Goal: Information Seeking & Learning: Learn about a topic

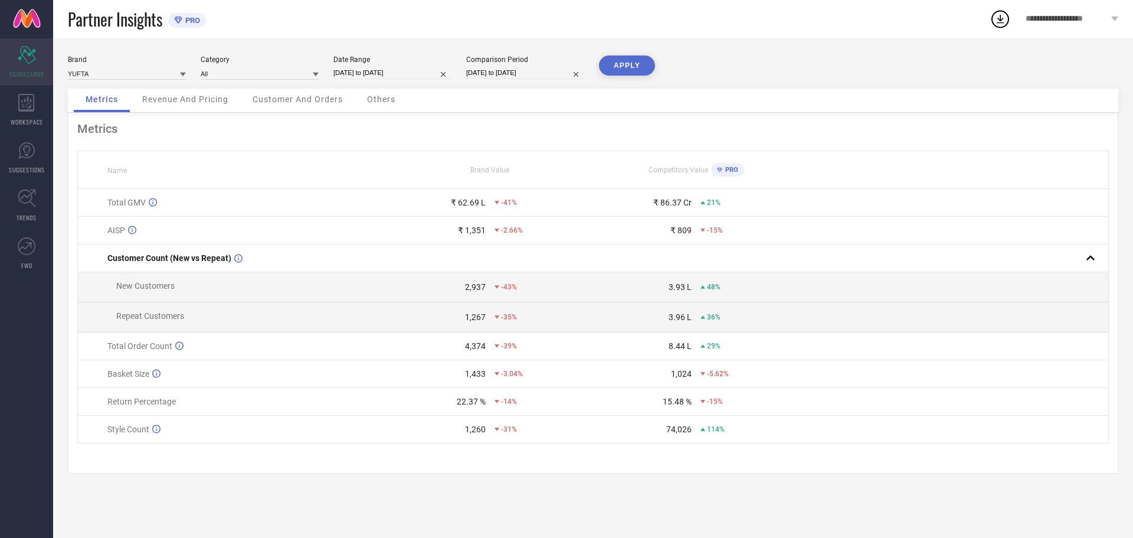
click at [26, 71] on span "SCORECARDS" at bounding box center [26, 74] width 35 height 9
click at [30, 122] on span "WORKSPACE" at bounding box center [27, 121] width 32 height 9
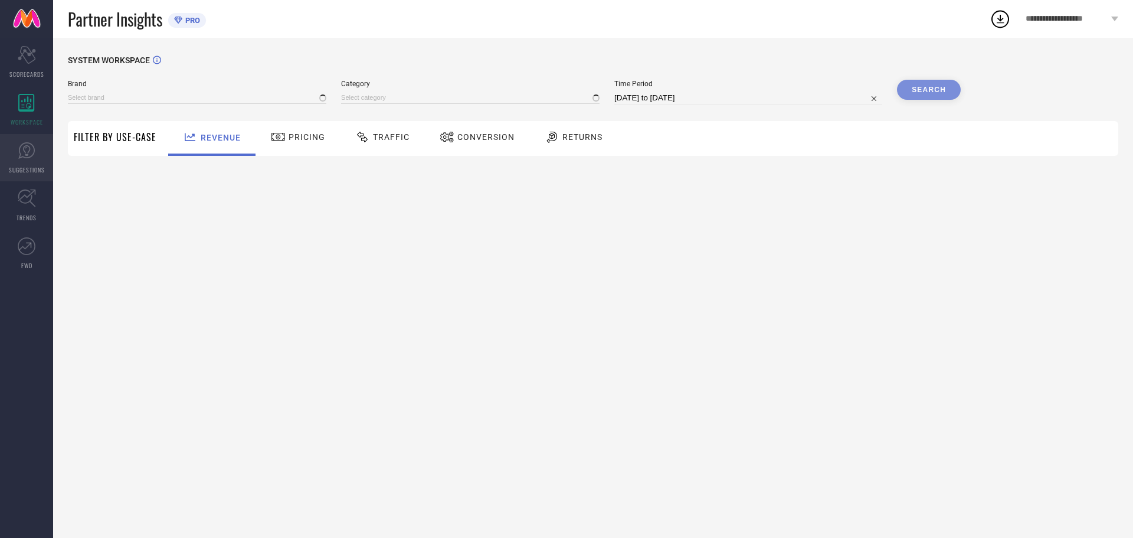
type input "YUFTA"
type input "All"
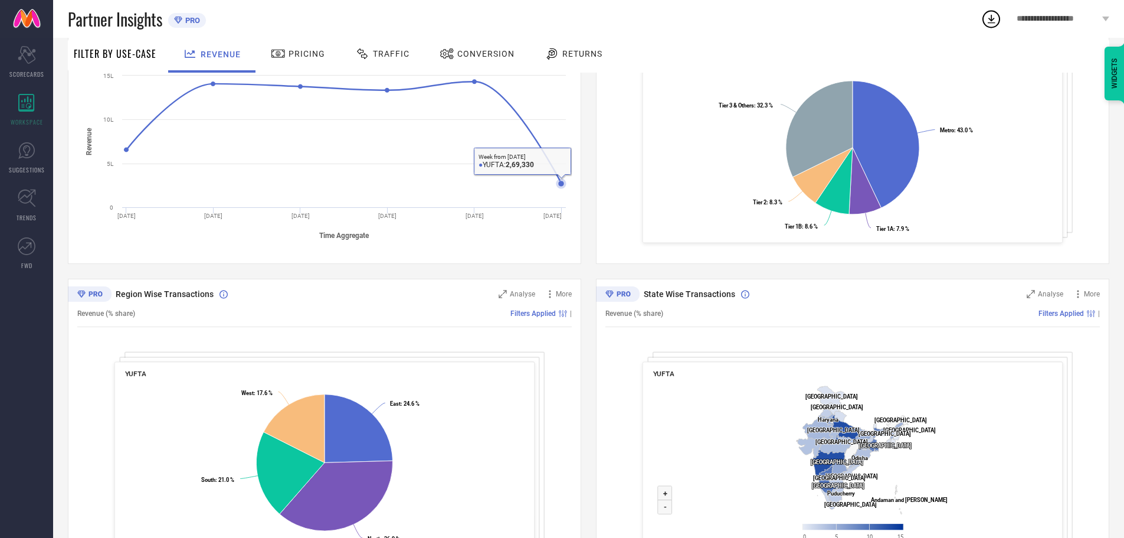
scroll to position [289, 0]
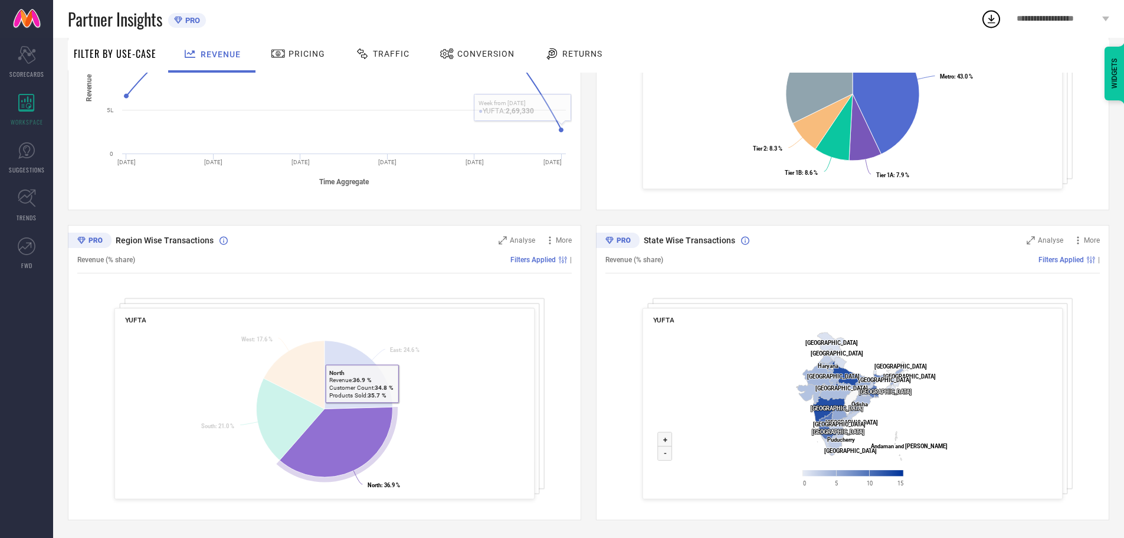
drag, startPoint x: 483, startPoint y: 413, endPoint x: 302, endPoint y: 410, distance: 181.2
click at [315, 410] on icon "Created with Highcharts 9.3.3 East : 24.6 % ​ East : 24.6 % North : 36.9 % ​ No…" at bounding box center [325, 412] width 400 height 171
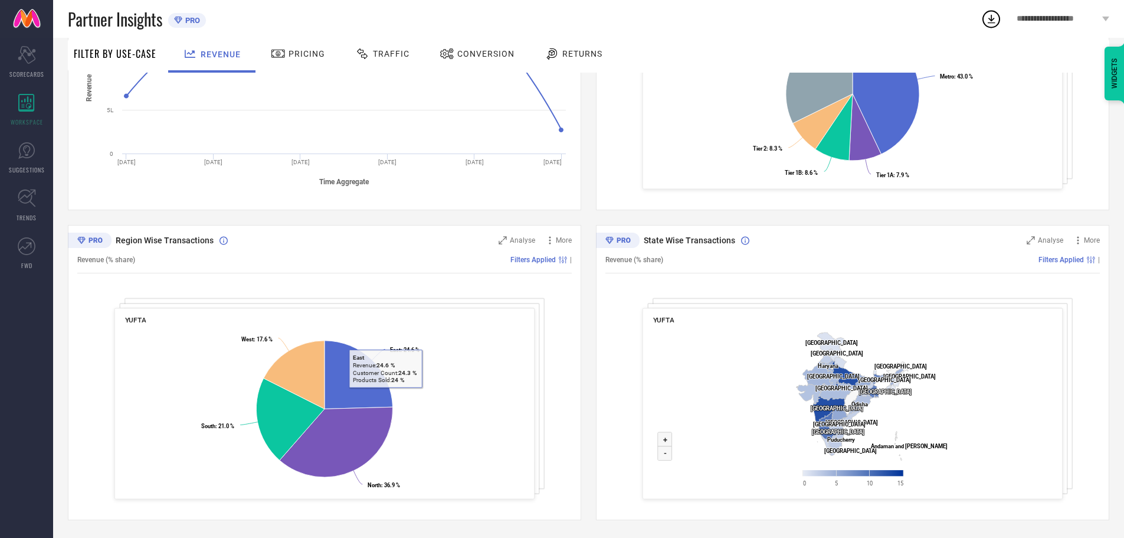
drag, startPoint x: 497, startPoint y: 371, endPoint x: 298, endPoint y: 388, distance: 199.6
click at [304, 387] on icon "Created with Highcharts 9.3.3 East : 24.6 % ​ East : 24.6 % North : 36.9 % ​ No…" at bounding box center [325, 412] width 400 height 171
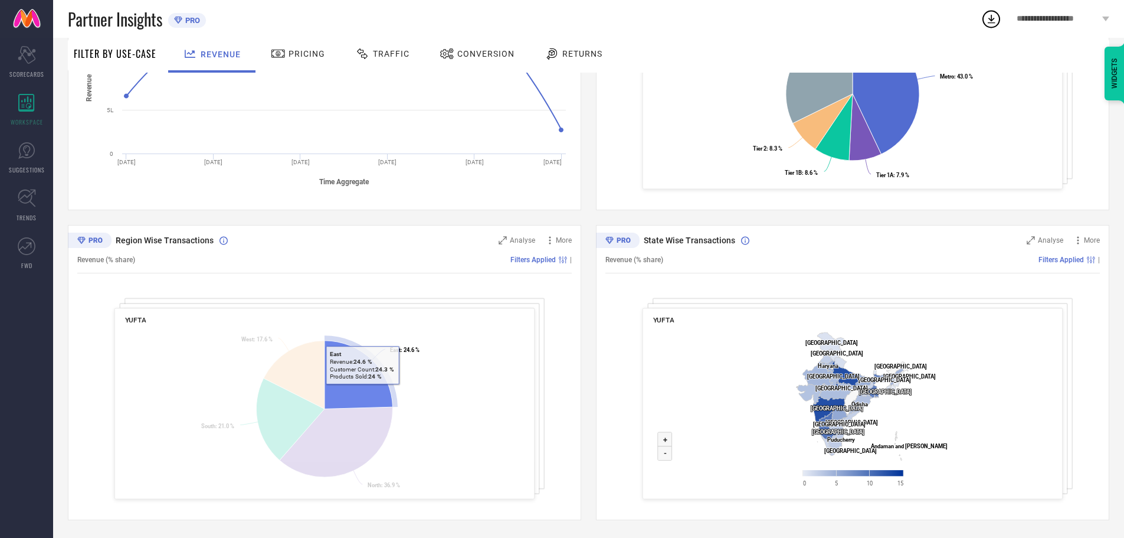
click at [364, 392] on icon at bounding box center [359, 375] width 68 height 68
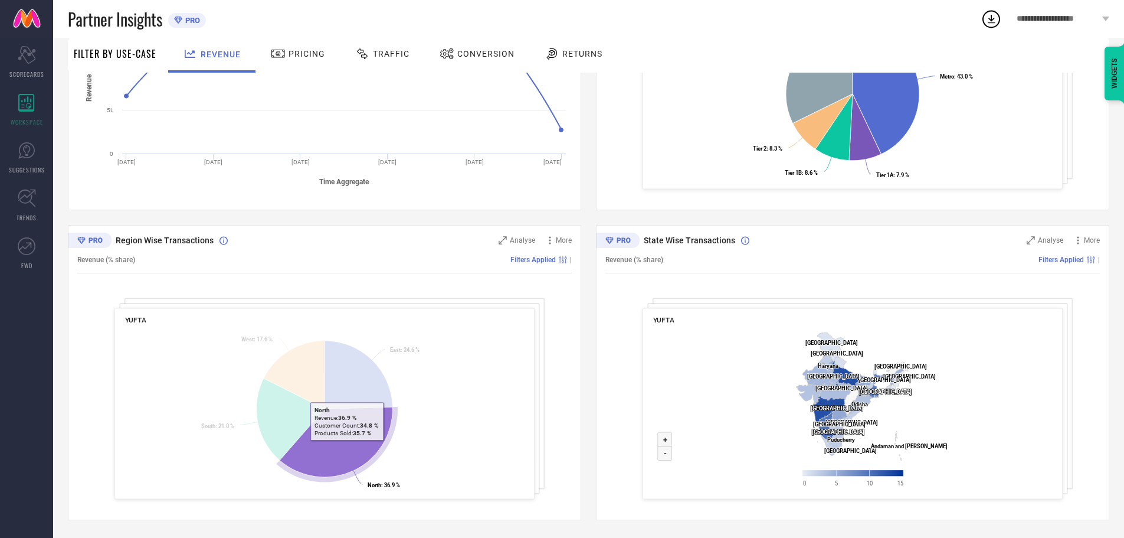
click at [339, 448] on icon at bounding box center [336, 442] width 113 height 70
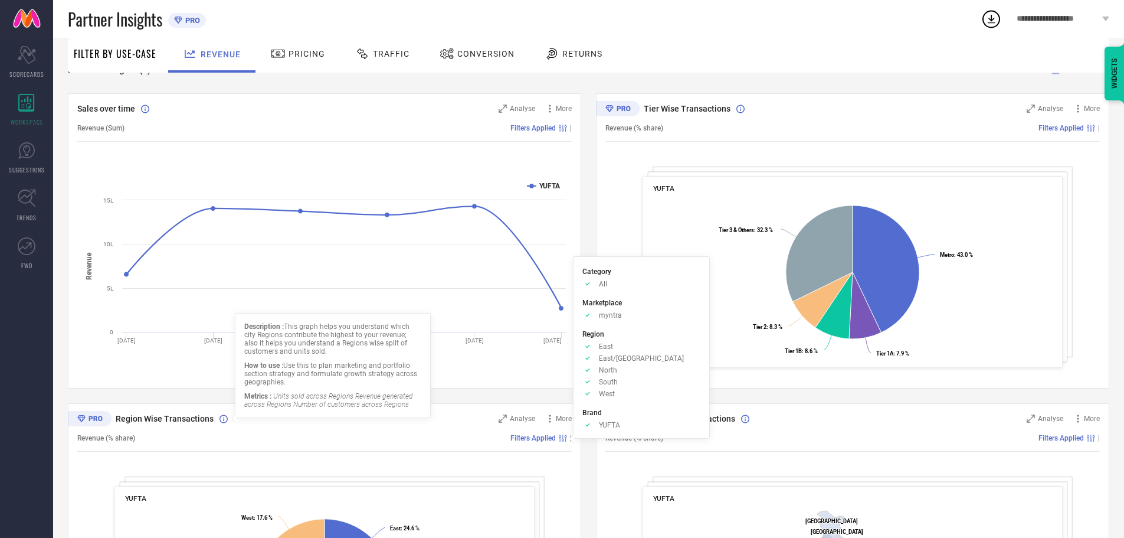
scroll to position [0, 0]
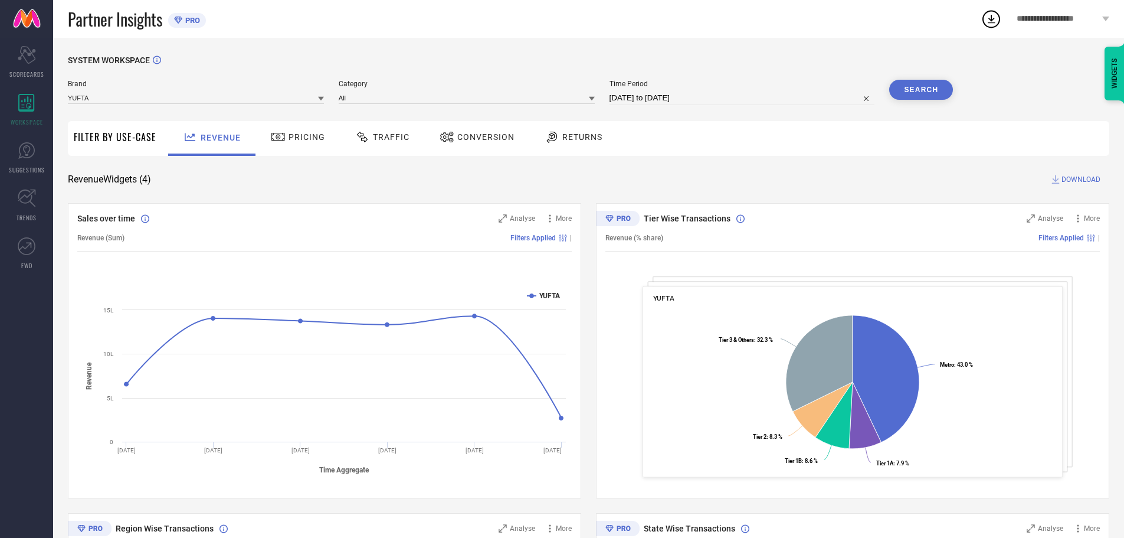
click at [28, 15] on link at bounding box center [26, 19] width 53 height 38
